Goal: Information Seeking & Learning: Find specific fact

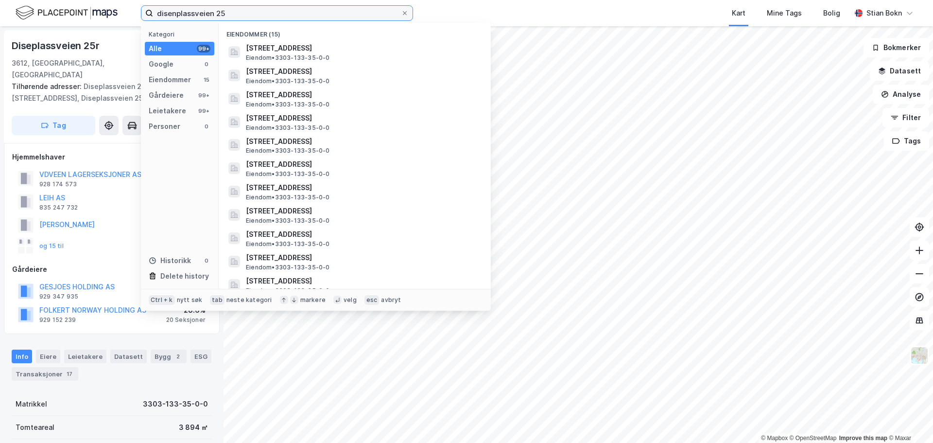
click at [221, 12] on input "disenplassveien 25" at bounding box center [277, 13] width 248 height 15
click at [229, 12] on input "disenplassveien 25" at bounding box center [277, 13] width 248 height 15
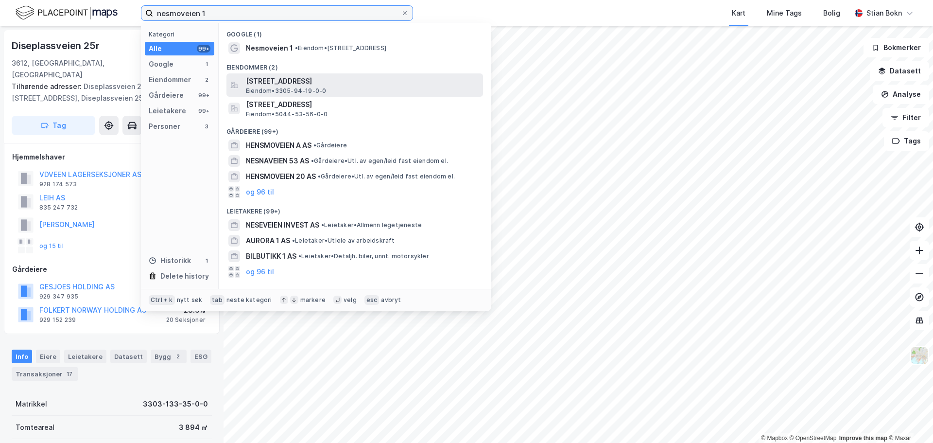
type input "nesmoveien 1"
click at [300, 80] on span "[STREET_ADDRESS]" at bounding box center [362, 81] width 233 height 12
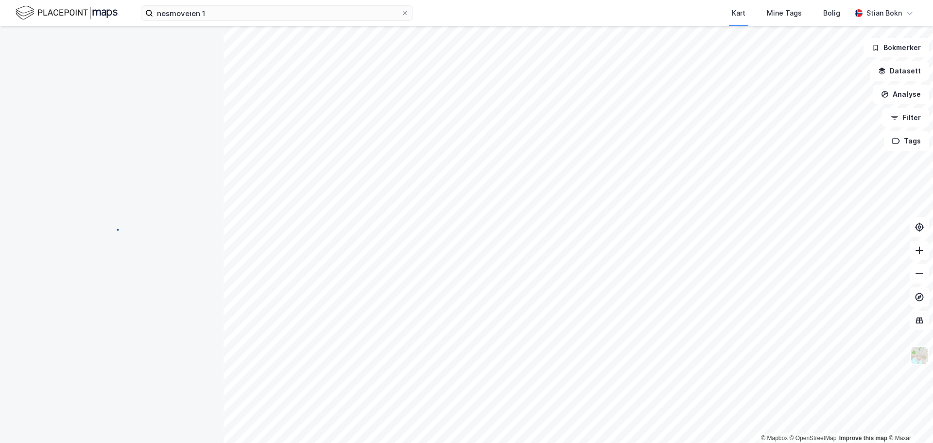
scroll to position [1, 0]
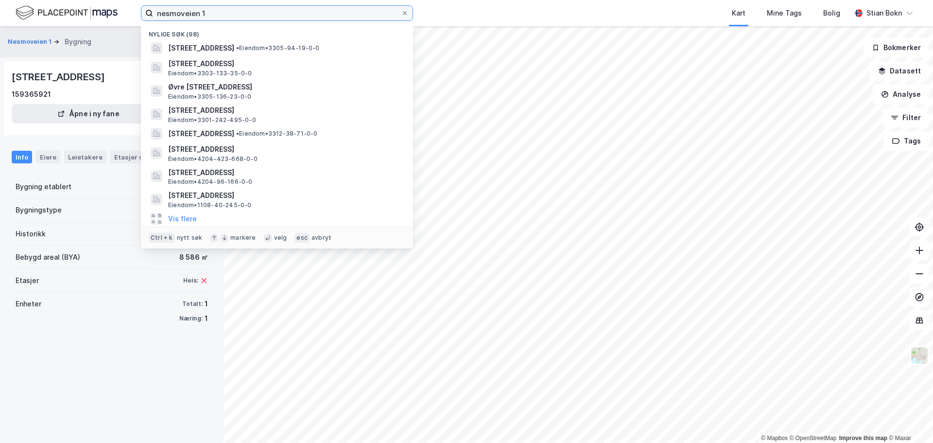
click at [222, 14] on input "nesmoveien 1" at bounding box center [277, 13] width 248 height 15
click at [217, 15] on input "nesmoveien 1" at bounding box center [277, 13] width 248 height 15
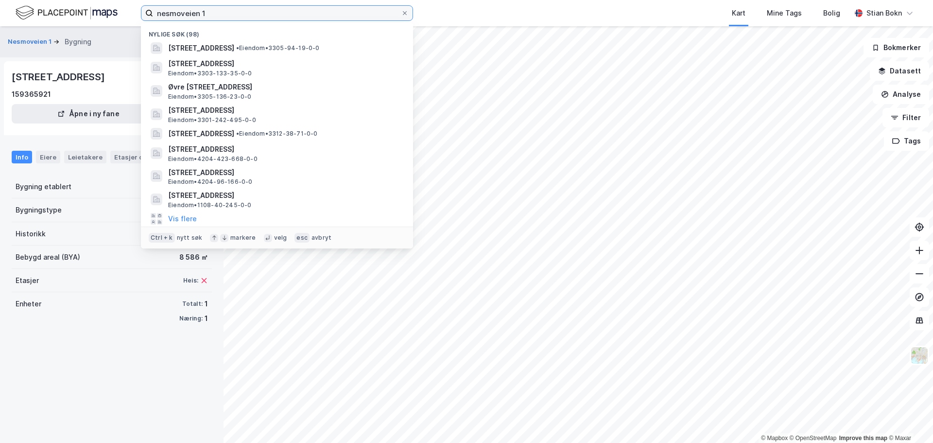
click at [217, 15] on input "nesmoveien 1" at bounding box center [277, 13] width 248 height 15
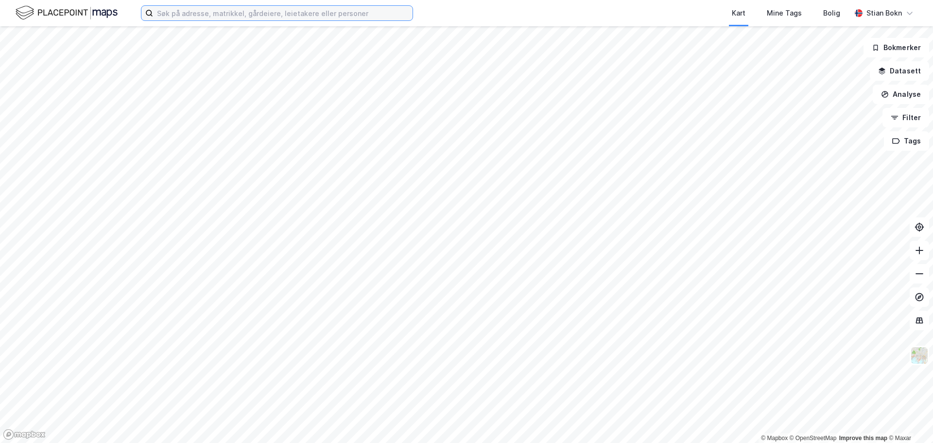
click at [239, 17] on input at bounding box center [282, 13] width 259 height 15
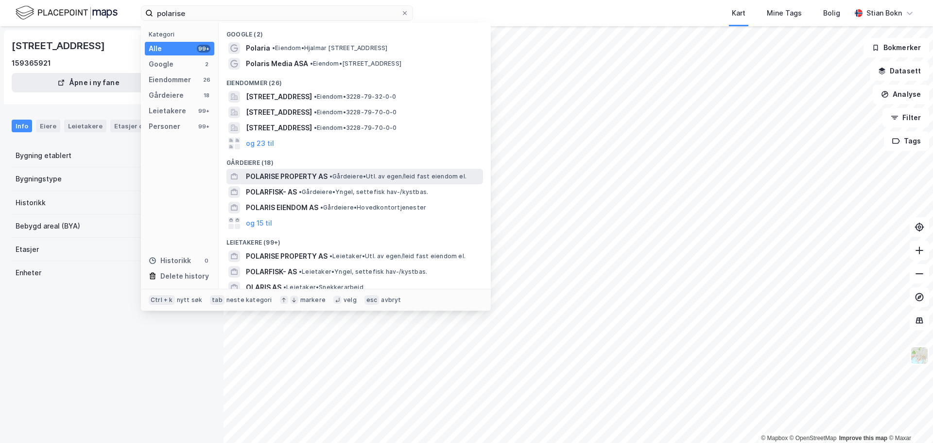
click at [295, 175] on span "POLARISE PROPERTY AS" at bounding box center [287, 177] width 82 height 12
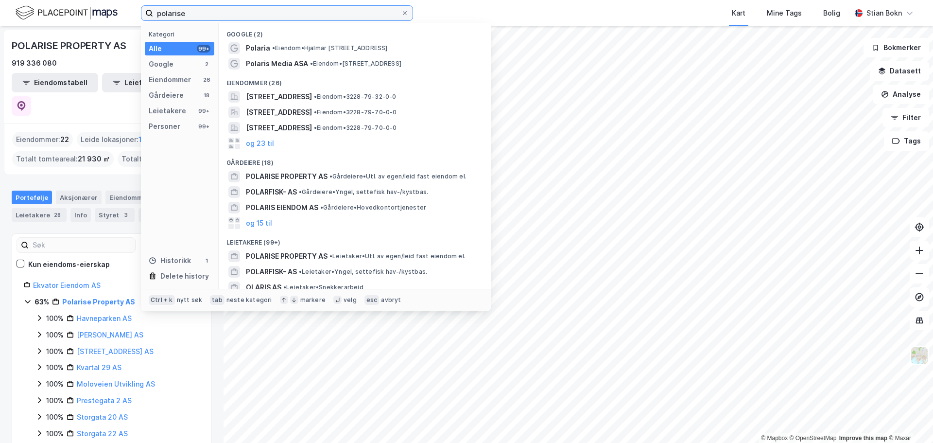
click at [195, 14] on input "polarise" at bounding box center [277, 13] width 248 height 15
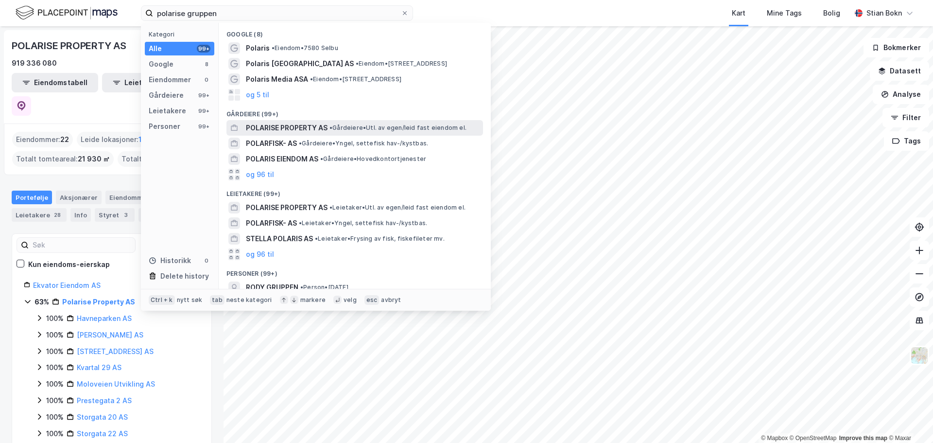
click at [305, 127] on span "POLARISE PROPERTY AS" at bounding box center [287, 128] width 82 height 12
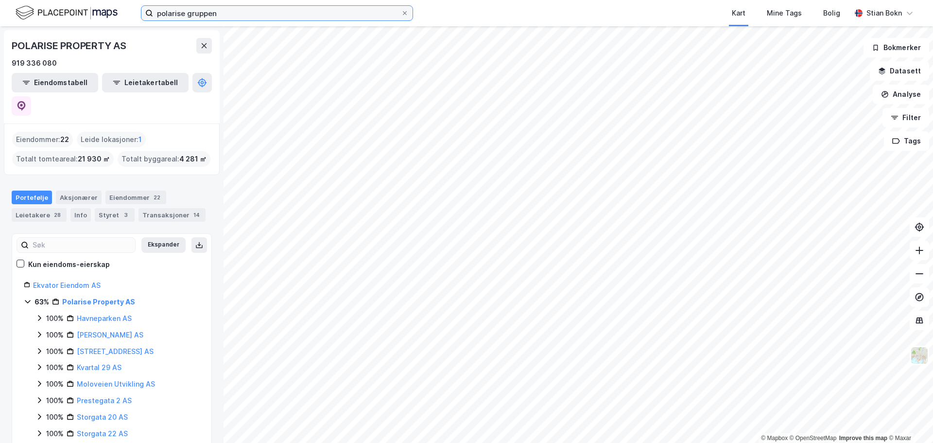
click at [249, 17] on input "polarise gruppen" at bounding box center [277, 13] width 248 height 15
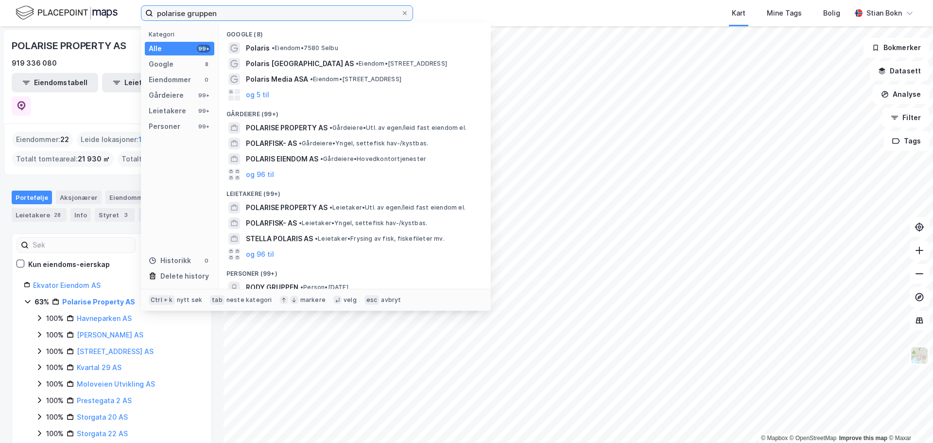
click at [249, 17] on input "polarise gruppen" at bounding box center [277, 13] width 248 height 15
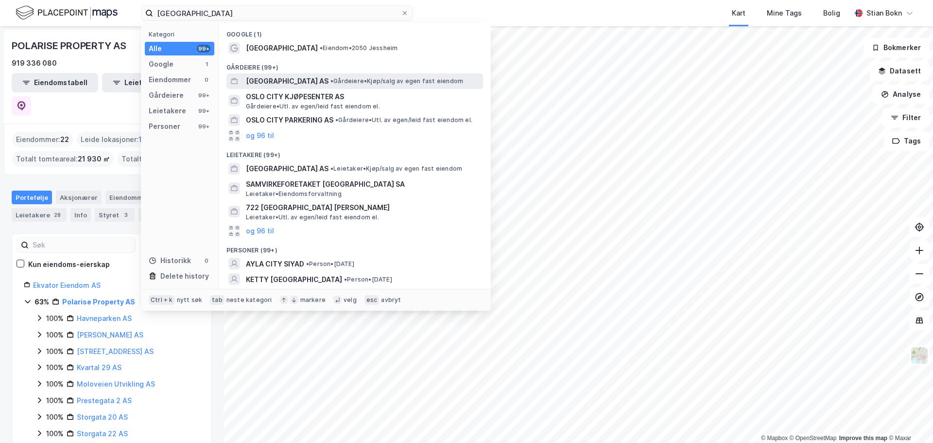
click at [305, 79] on span "[GEOGRAPHIC_DATA] AS" at bounding box center [287, 81] width 83 height 12
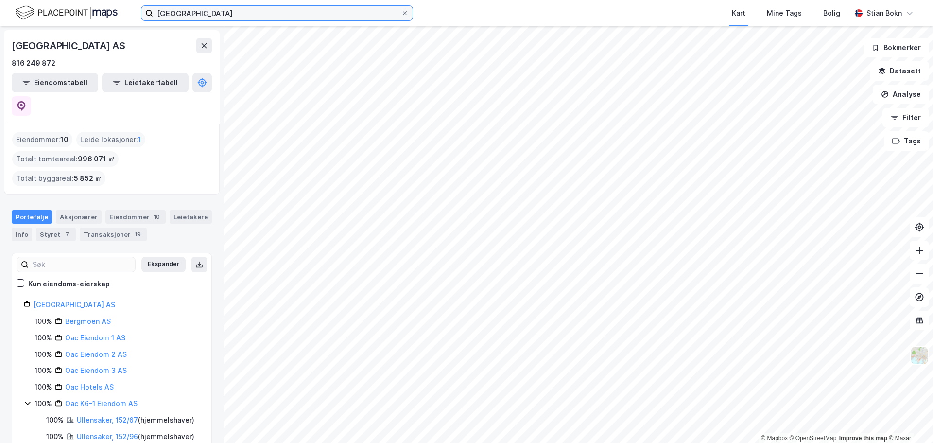
click at [232, 17] on input "oslo airport city" at bounding box center [277, 13] width 248 height 15
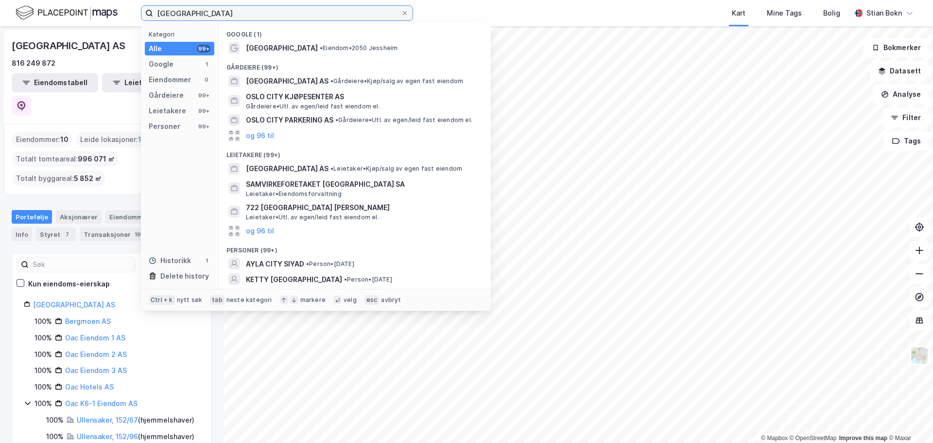
click at [232, 17] on input "oslo airport city" at bounding box center [277, 13] width 248 height 15
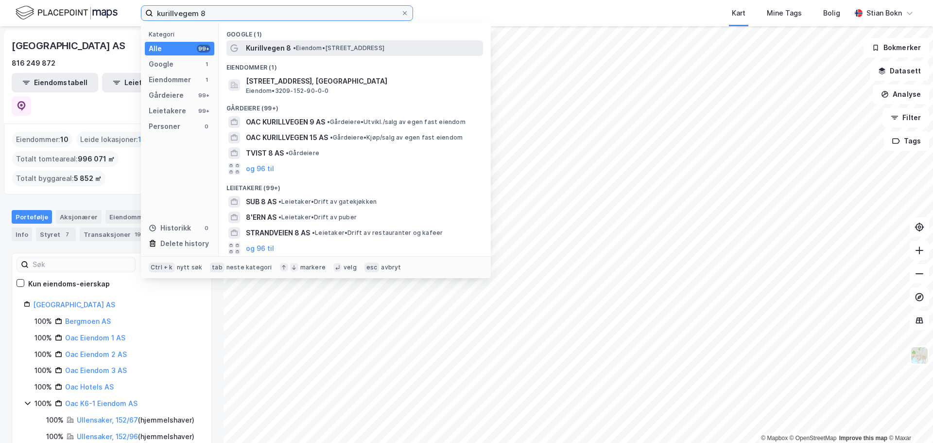
type input "kurillvegem 8"
click at [302, 43] on div "Kurillvegen 8 • Eiendom • Kurillvegen 8, 2060 Gardermoen" at bounding box center [363, 48] width 235 height 12
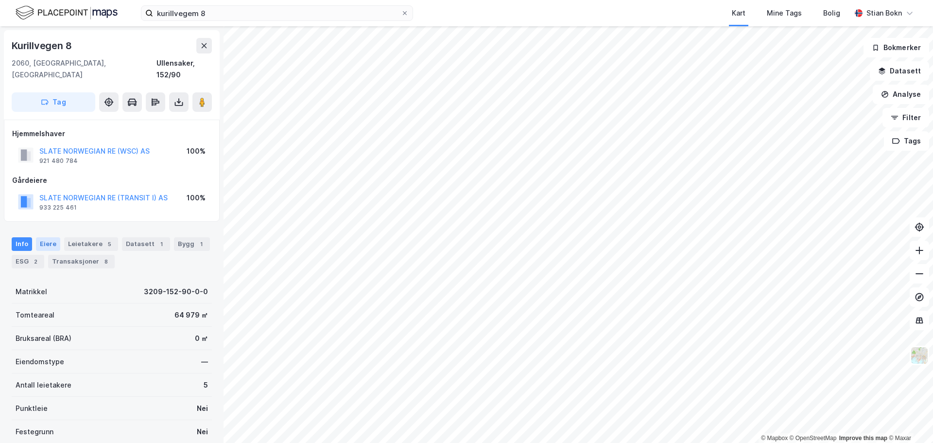
click at [45, 237] on div "Eiere" at bounding box center [48, 244] width 24 height 14
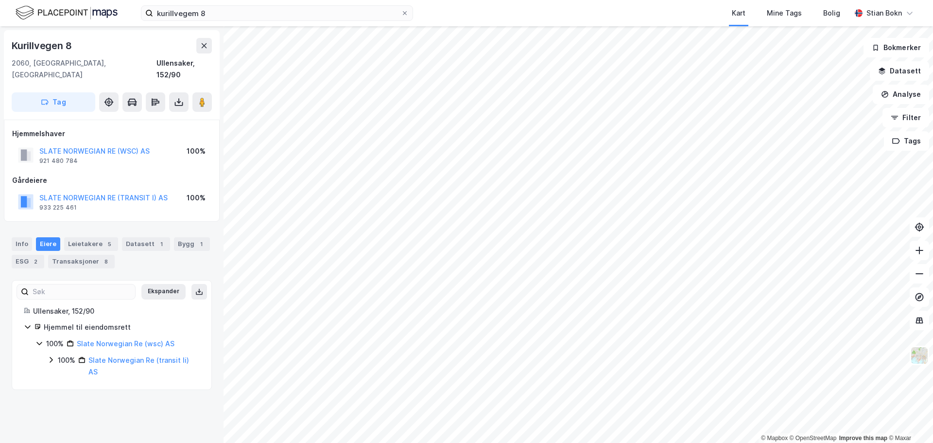
click at [50, 356] on icon at bounding box center [51, 360] width 8 height 8
click at [65, 384] on icon at bounding box center [63, 388] width 8 height 8
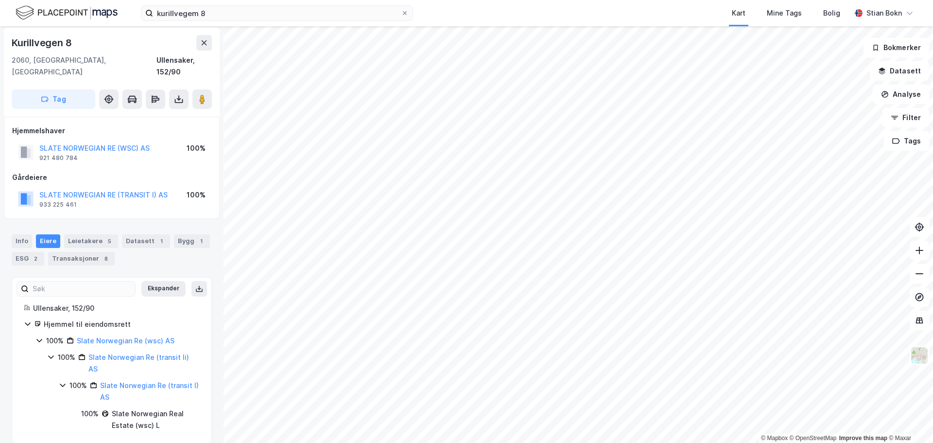
scroll to position [3, 0]
